Goal: Task Accomplishment & Management: Manage account settings

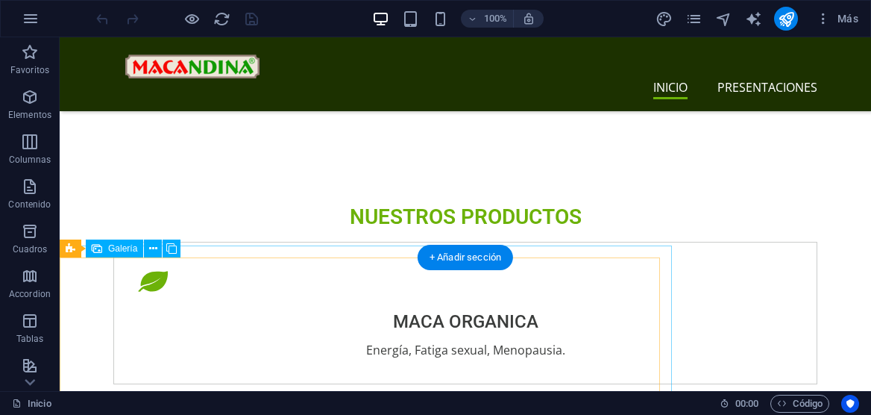
scroll to position [1854, 0]
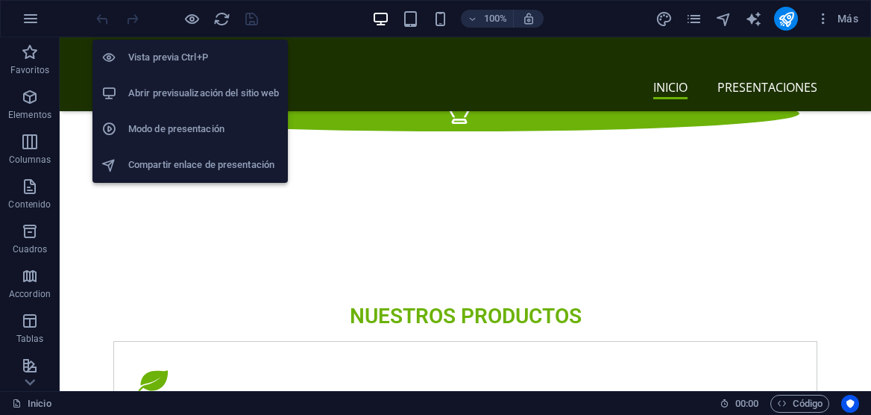
click at [203, 95] on h6 "Abrir previsualización del sitio web" at bounding box center [203, 93] width 151 height 18
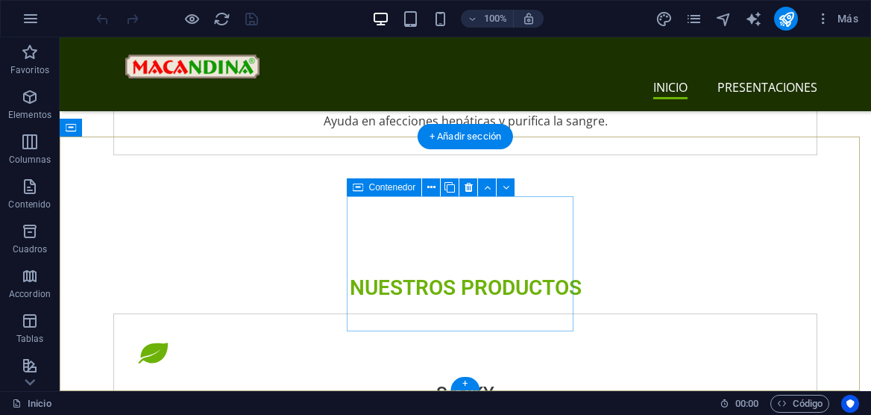
scroll to position [3106, 0]
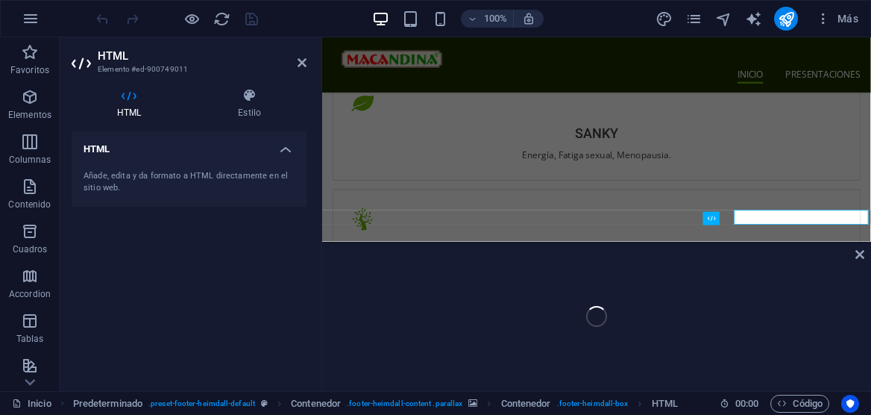
scroll to position [3126, 0]
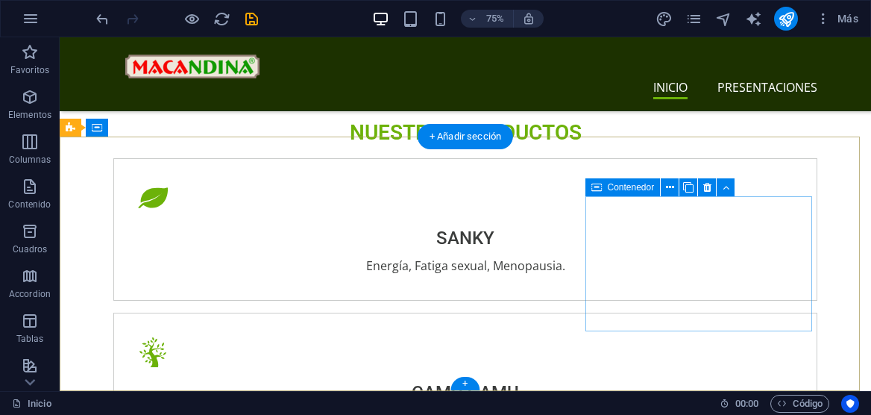
scroll to position [3106, 0]
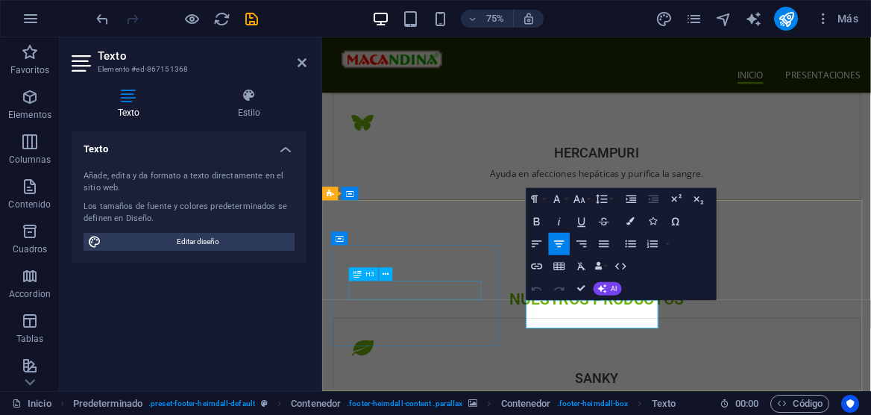
scroll to position [3116, 0]
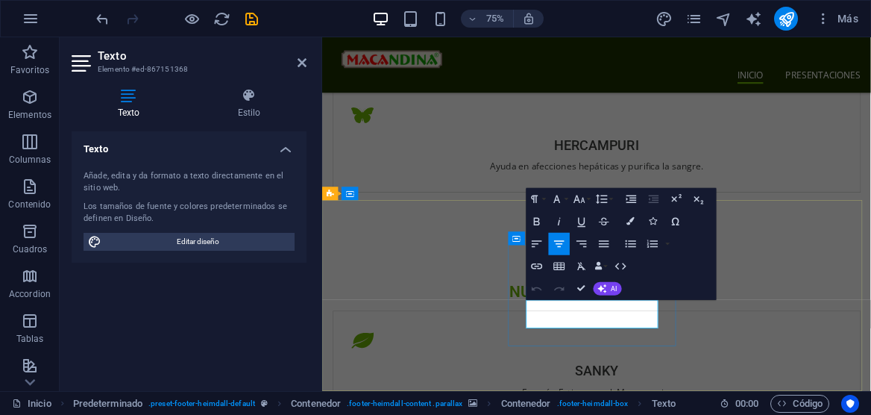
drag, startPoint x: 748, startPoint y: 412, endPoint x: 614, endPoint y: 409, distance: 133.5
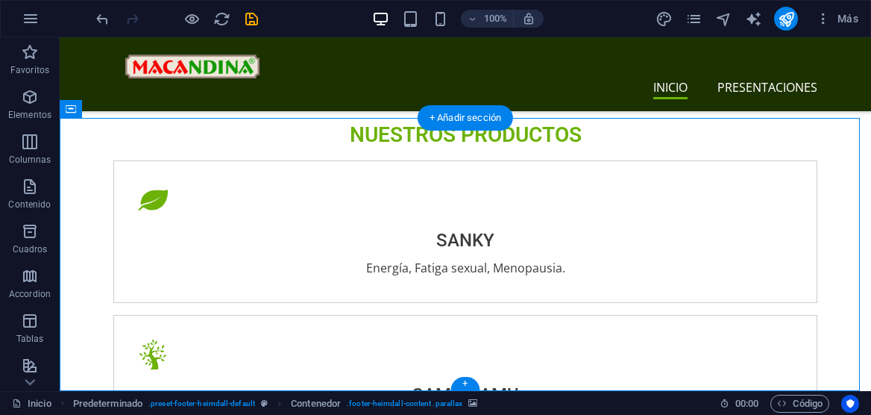
scroll to position [3125, 0]
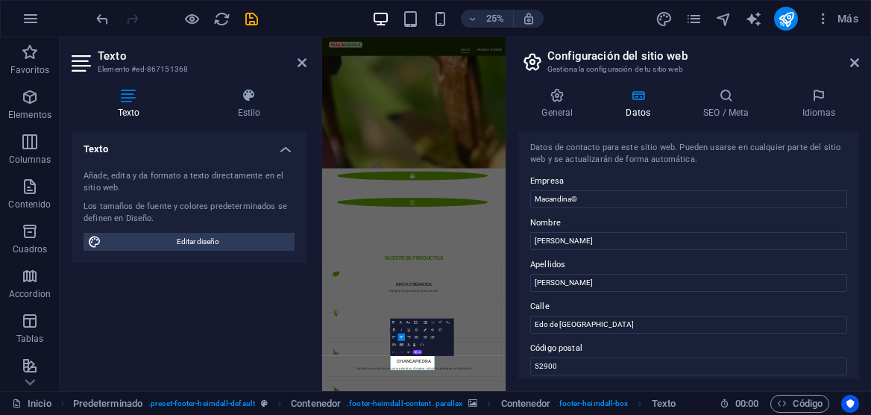
scroll to position [0, 0]
click at [562, 101] on icon at bounding box center [557, 95] width 78 height 15
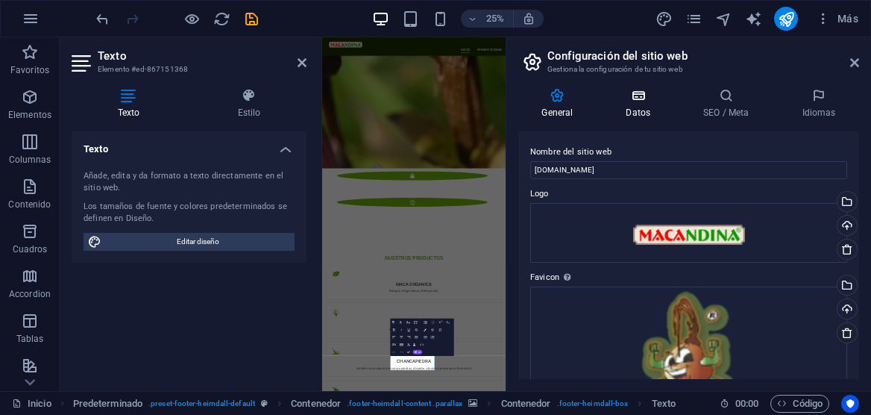
click at [644, 103] on h4 "Datos" at bounding box center [642, 103] width 78 height 31
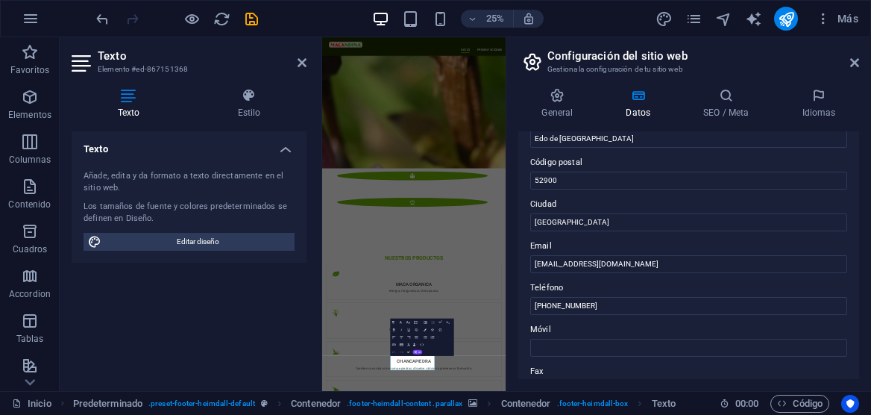
scroll to position [216, 0]
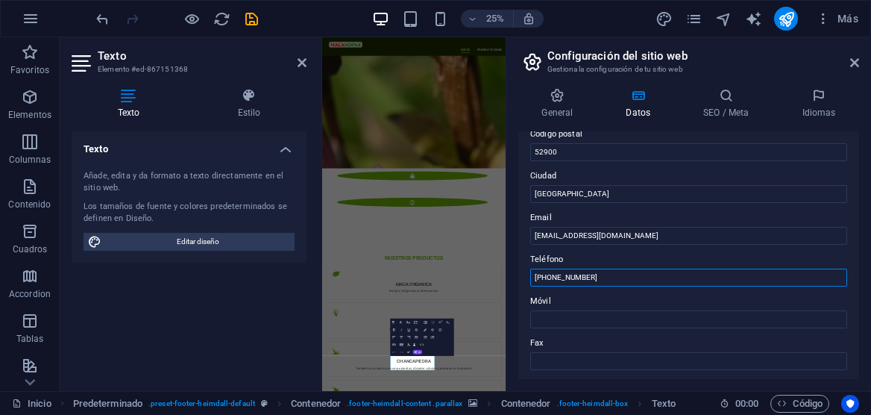
click at [549, 276] on input "[PHONE_NUMBER]" at bounding box center [688, 277] width 317 height 18
type input "5630279925"
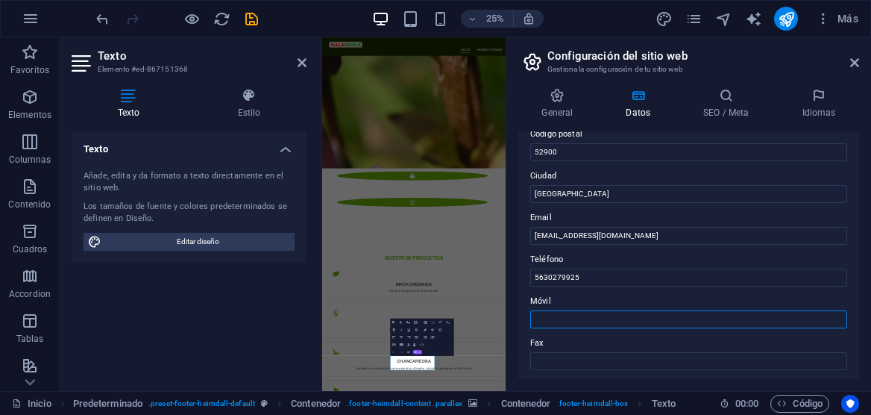
click at [673, 318] on input "Móvil" at bounding box center [688, 319] width 317 height 18
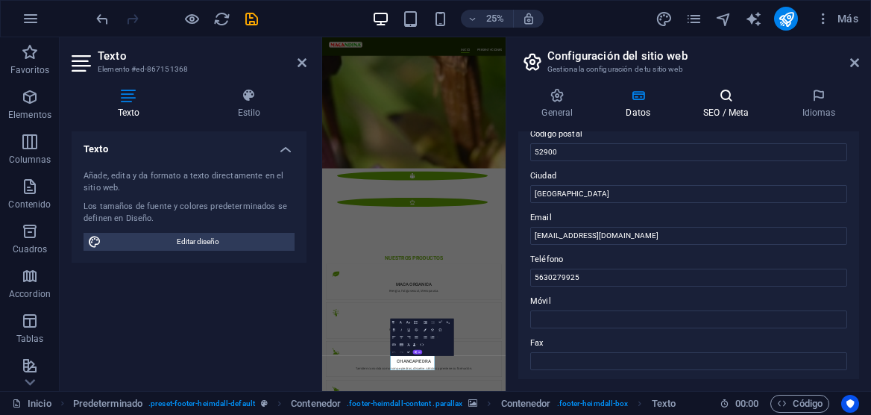
click at [737, 110] on h4 "SEO / Meta" at bounding box center [729, 103] width 98 height 31
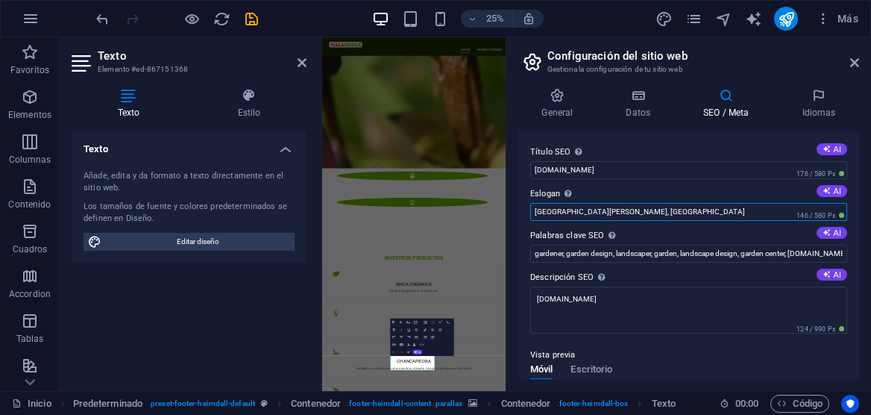
drag, startPoint x: 667, startPoint y: 213, endPoint x: 518, endPoint y: 198, distance: 149.8
click at [526, 198] on div "Título SEO El título de tu sitio web. Elige algo que destaque en los resultados…" at bounding box center [688, 255] width 341 height 248
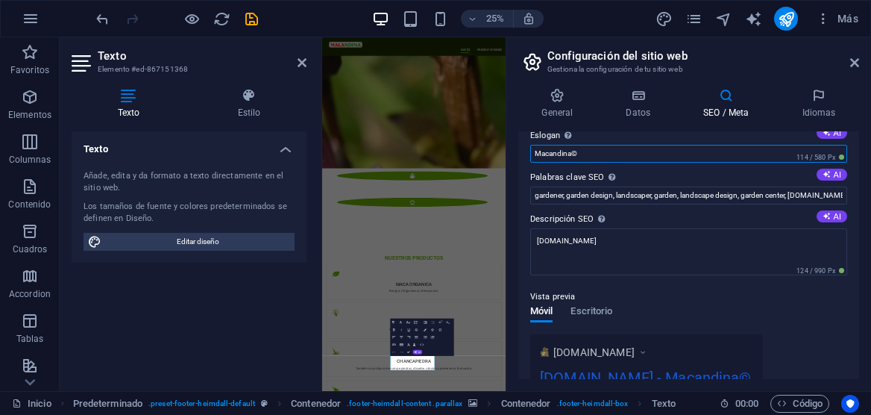
scroll to position [69, 0]
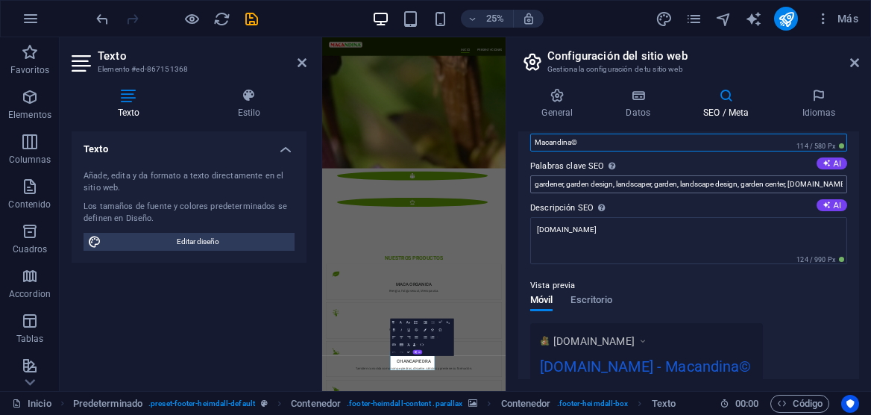
type input "Macandina©"
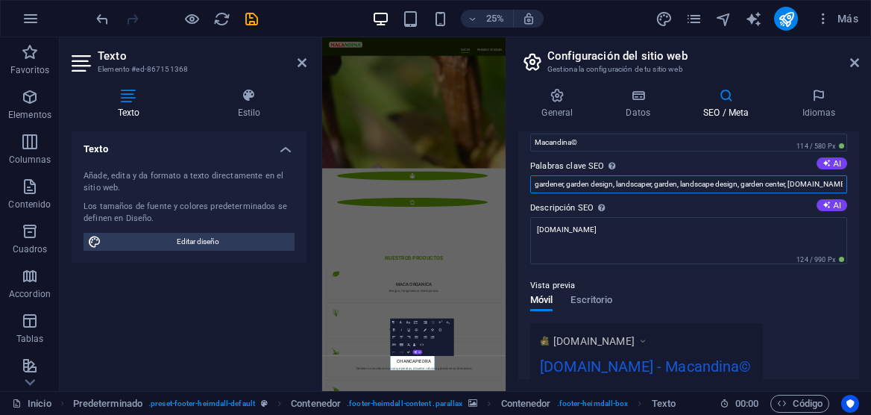
scroll to position [0, 75]
drag, startPoint x: 536, startPoint y: 183, endPoint x: 817, endPoint y: 183, distance: 281.1
click at [817, 183] on input "gardener, garden design, landscaper, garden, landscape design, garden center, […" at bounding box center [688, 184] width 317 height 18
click at [837, 185] on input "gardener, garden design, landscaper, garden, landscape design, garden center, […" at bounding box center [688, 184] width 317 height 18
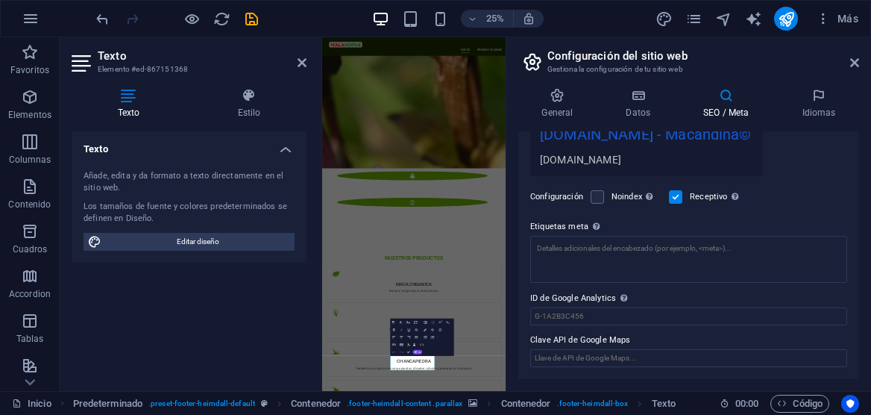
scroll to position [322, 0]
type input "salud, sexo, potencia, hombre, mujer, menopausia, [DOMAIN_NAME]."
click at [723, 312] on input "ID de Google Analytics Añada únicamente el ID de Google Analytics. Incluimos el…" at bounding box center [688, 316] width 317 height 18
drag, startPoint x: 723, startPoint y: 312, endPoint x: 523, endPoint y: 312, distance: 199.1
click at [524, 312] on div "Título SEO El título de tu sitio web. Elige algo que destaque en los resultados…" at bounding box center [688, 255] width 341 height 248
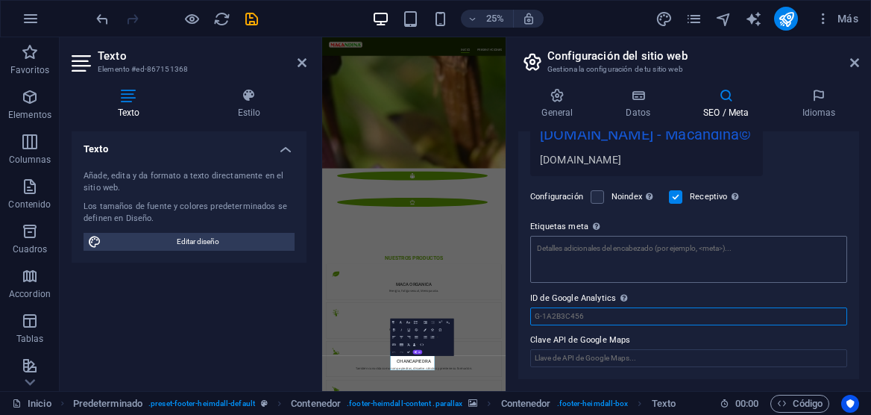
scroll to position [0, 0]
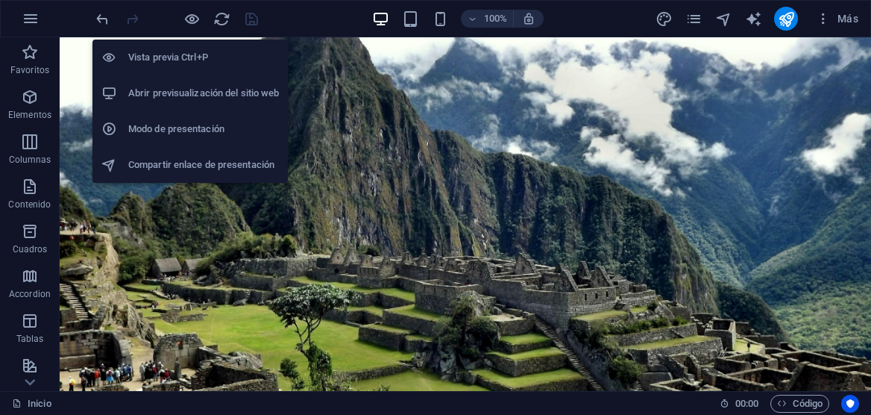
click at [198, 92] on h6 "Abrir previsualización del sitio web" at bounding box center [203, 93] width 151 height 18
